Goal: Find specific page/section: Find specific page/section

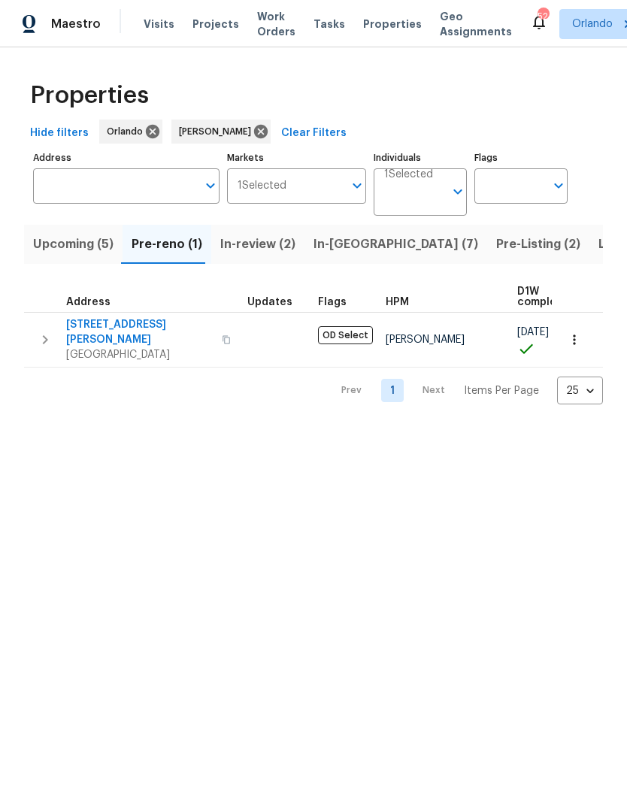
click at [59, 250] on span "Upcoming (5)" at bounding box center [73, 244] width 80 height 21
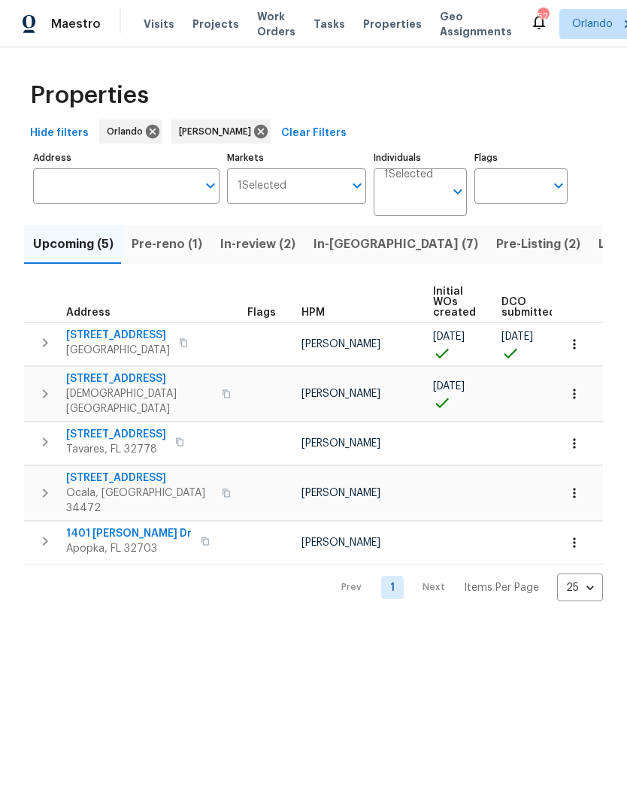
click at [101, 339] on span "9028 Village Green Blvd" at bounding box center [118, 335] width 104 height 15
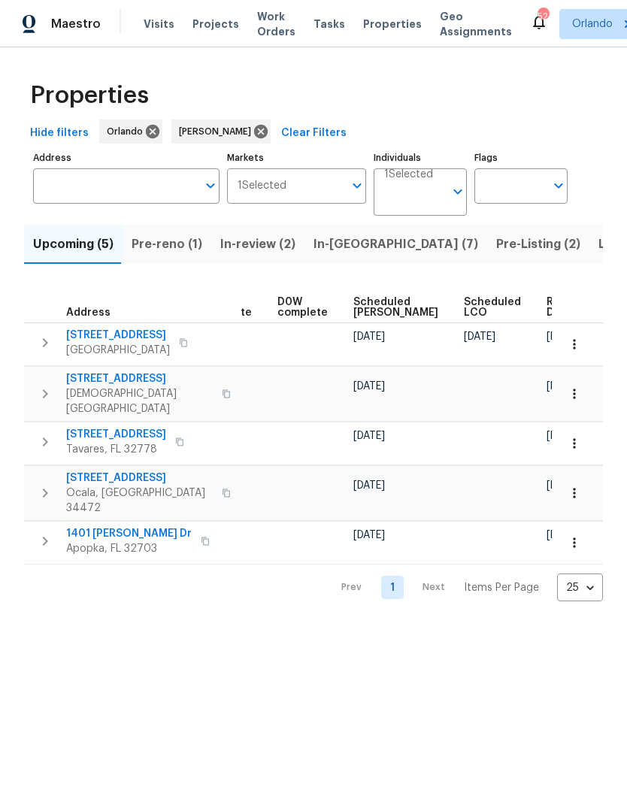
scroll to position [0, 378]
click at [573, 341] on icon "button" at bounding box center [574, 344] width 15 height 15
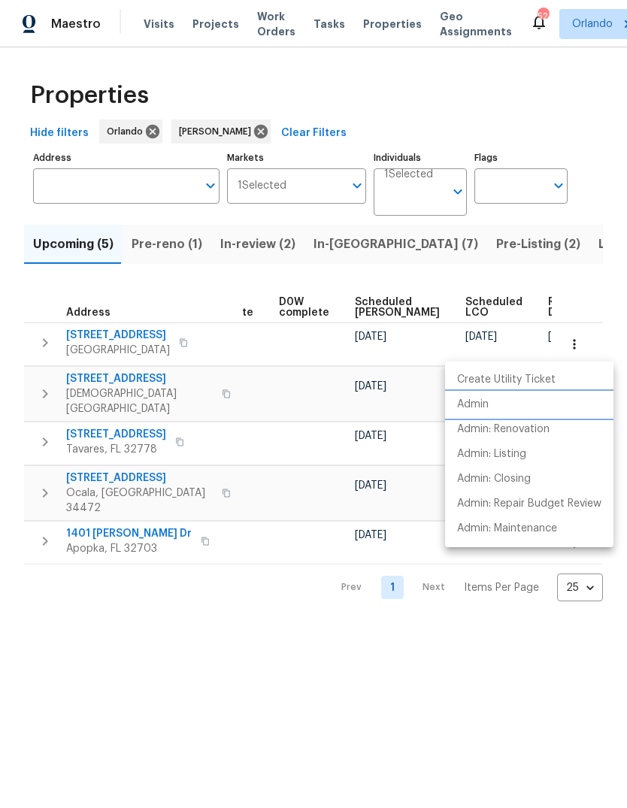
click at [530, 396] on li "Admin" at bounding box center [529, 405] width 168 height 25
